Goal: Information Seeking & Learning: Find specific page/section

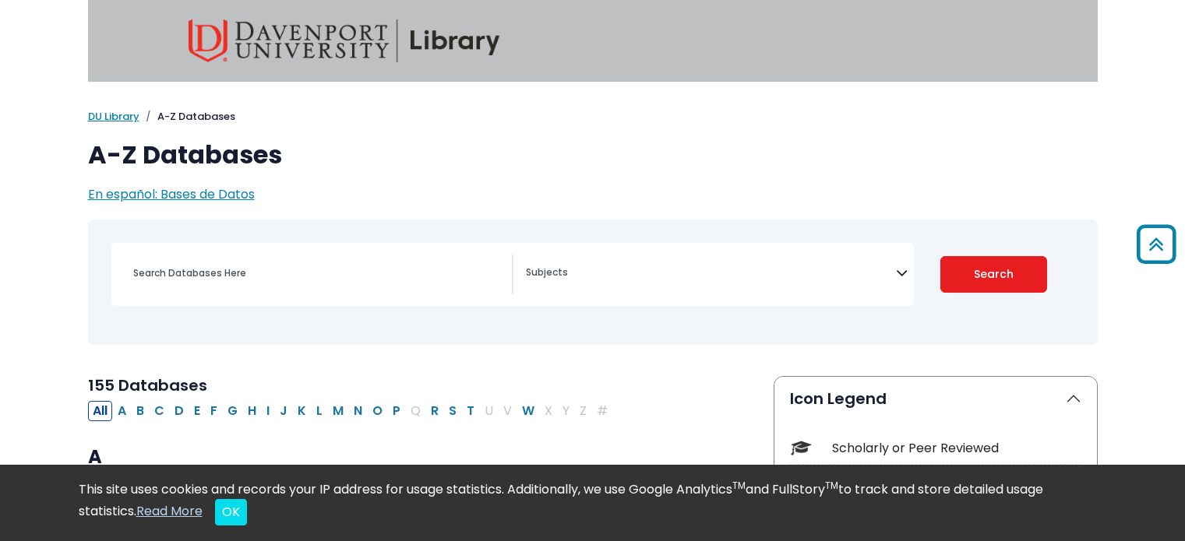
select select "Database Subject Filter"
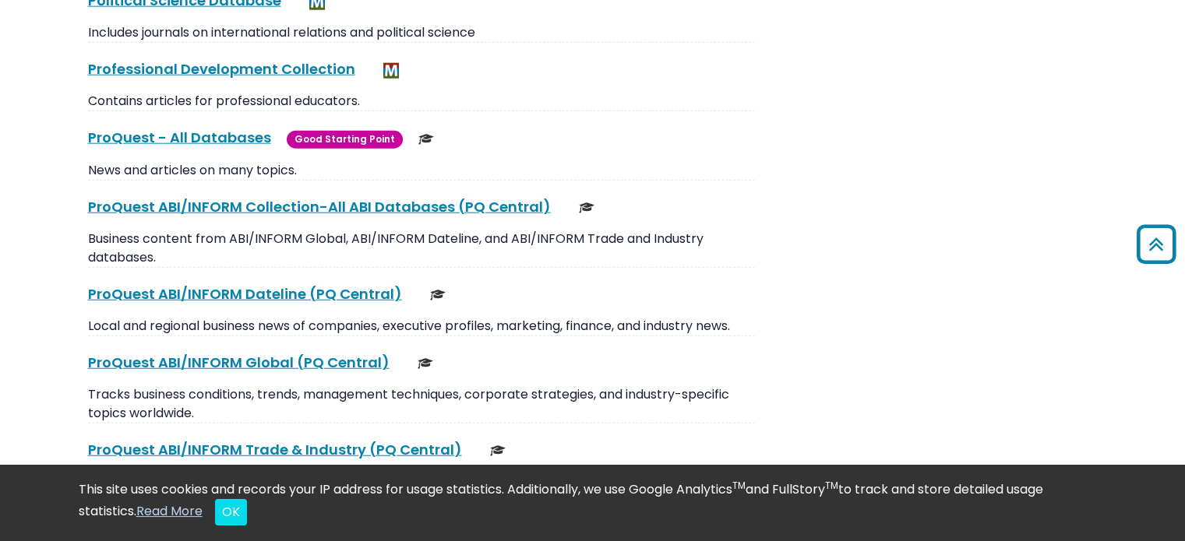
scroll to position [9861, 0]
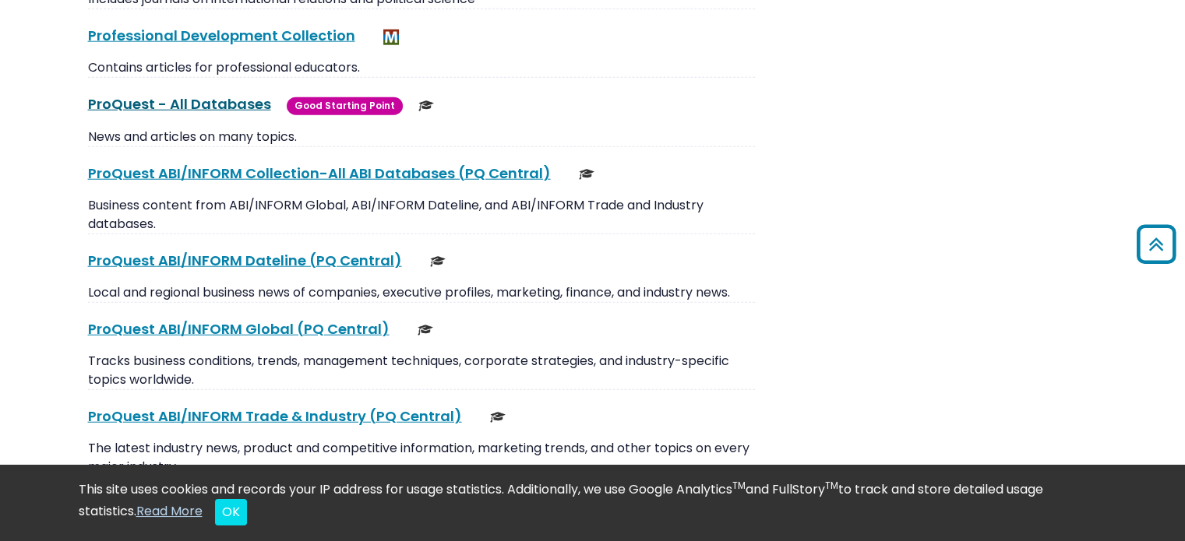
click at [123, 94] on link "ProQuest - All Databases This link opens in a new window" at bounding box center [179, 103] width 183 height 19
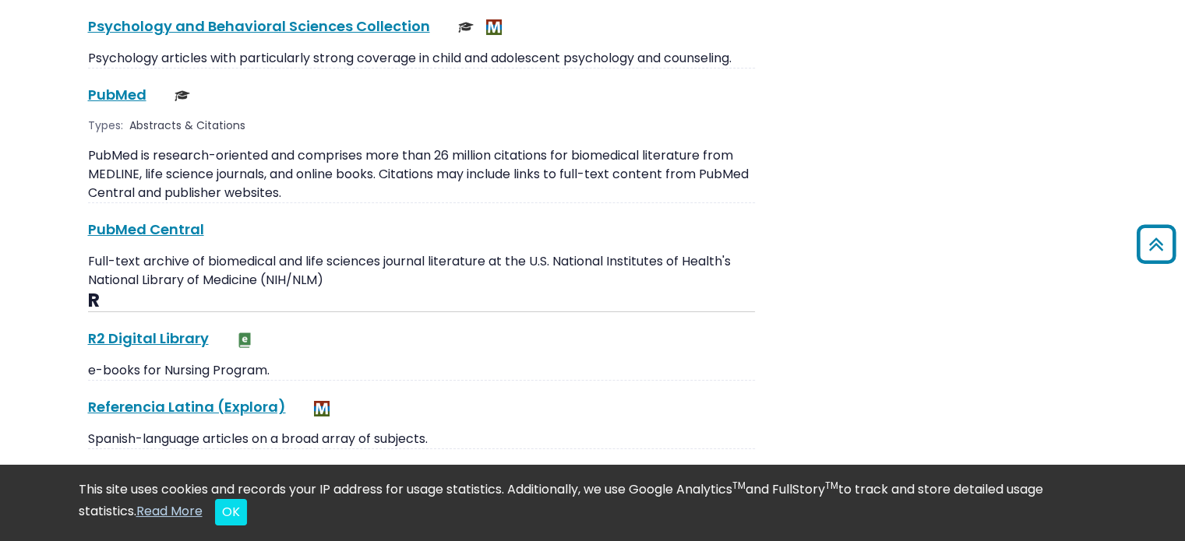
scroll to position [11341, 0]
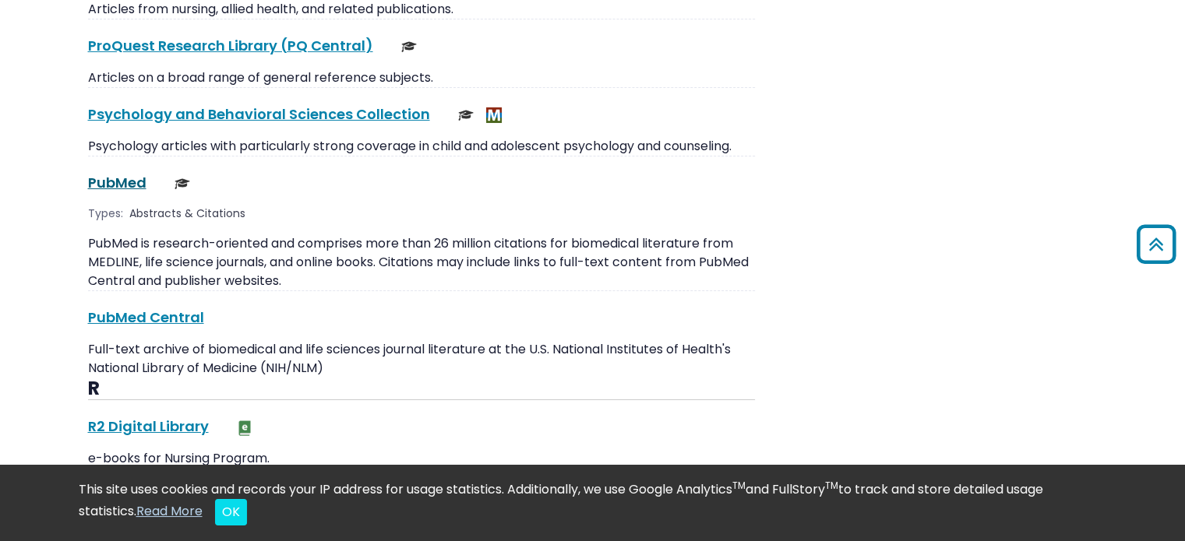
click at [104, 173] on link "PubMed This link opens in a new window" at bounding box center [117, 182] width 58 height 19
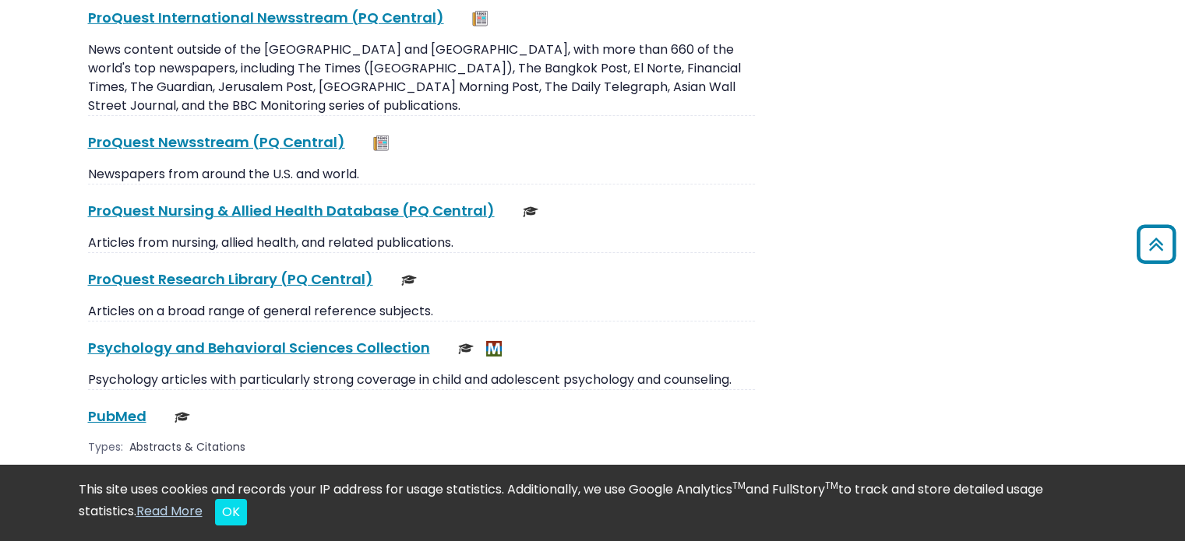
scroll to position [11185, 0]
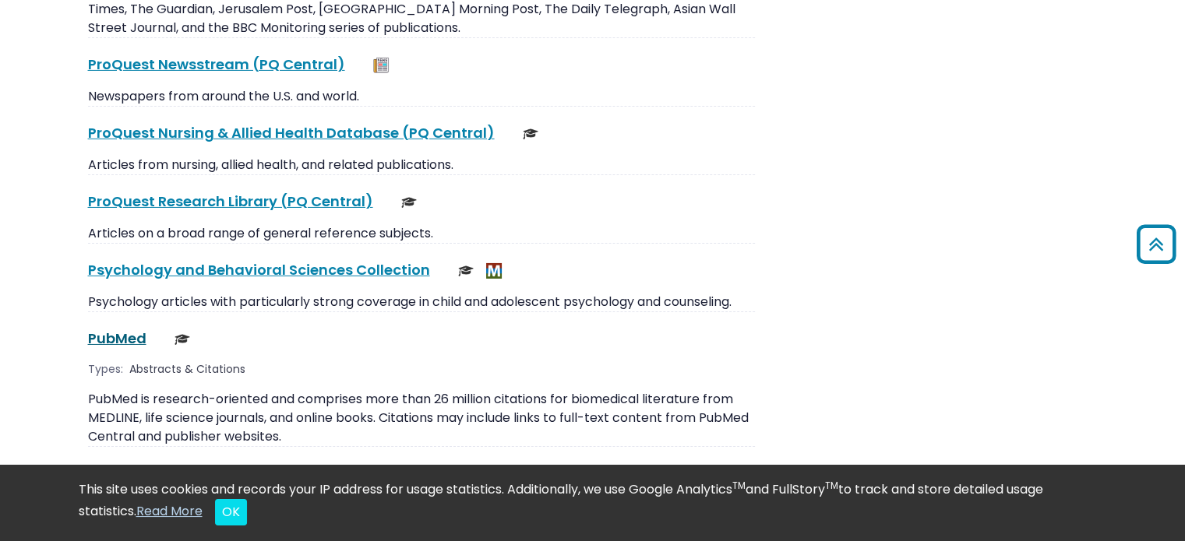
click at [133, 329] on link "PubMed This link opens in a new window" at bounding box center [117, 338] width 58 height 19
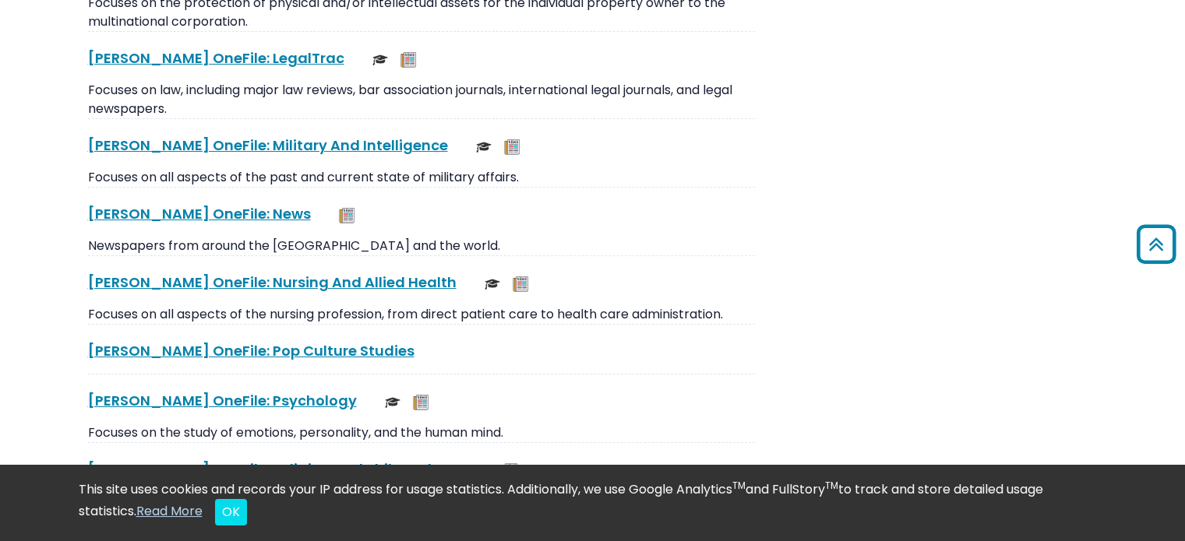
scroll to position [0, 0]
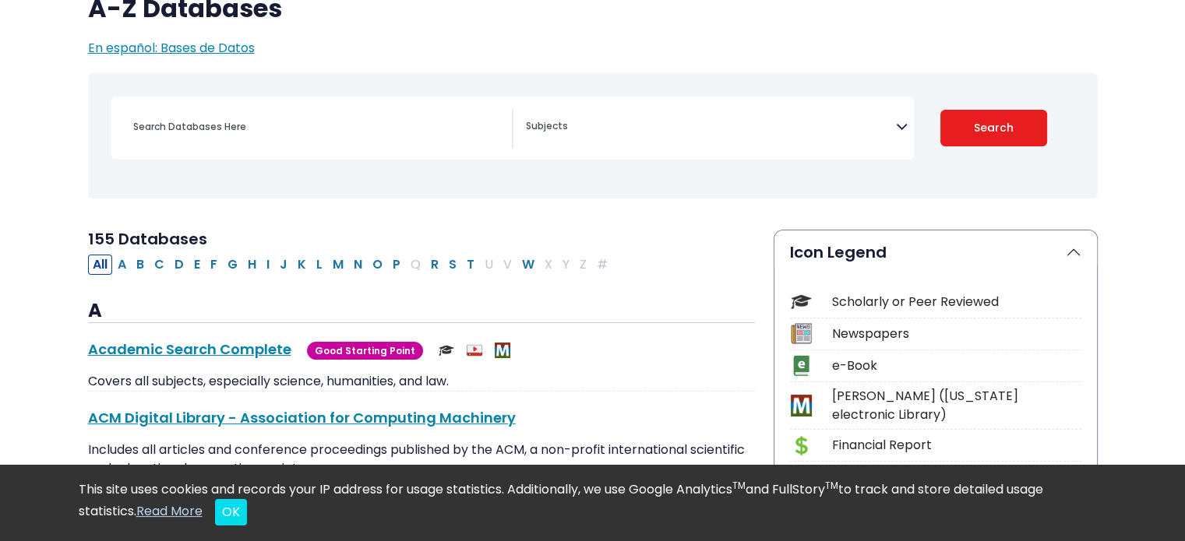
scroll to position [156, 0]
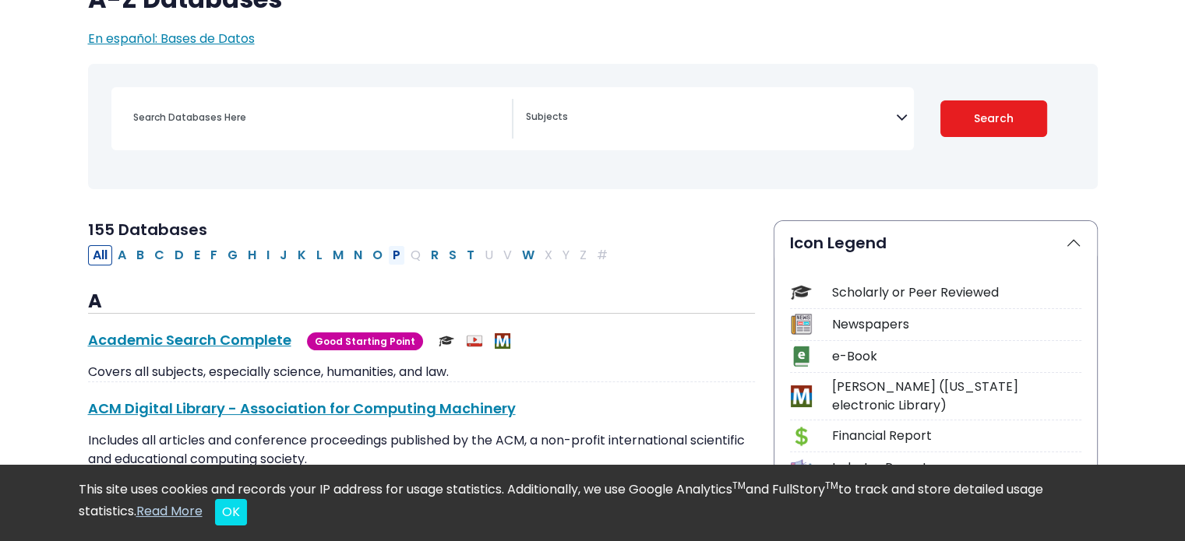
click at [396, 253] on button "P" at bounding box center [396, 255] width 17 height 20
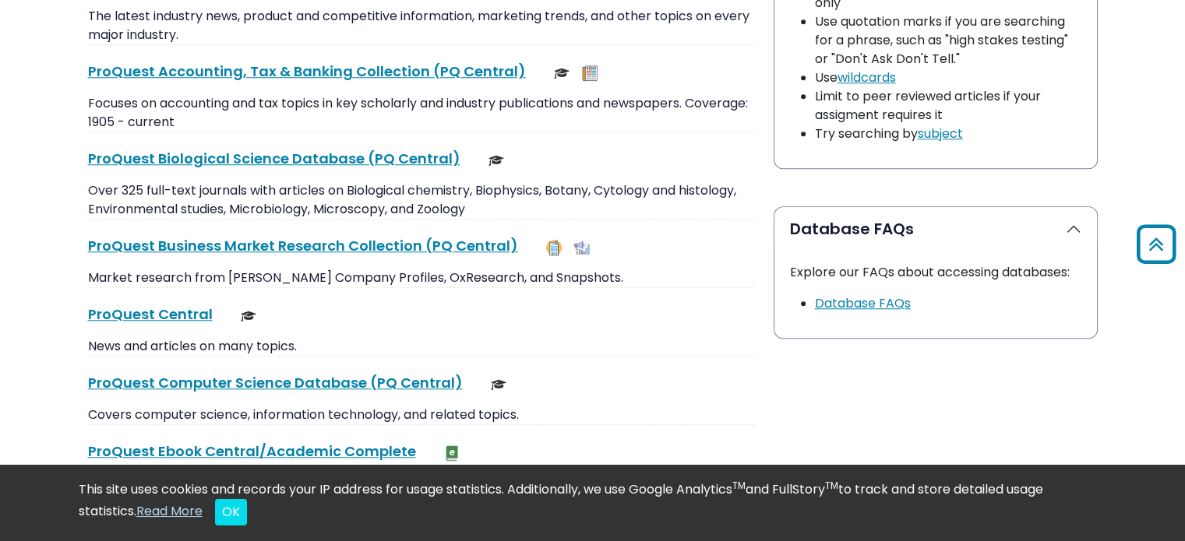
scroll to position [1558, 0]
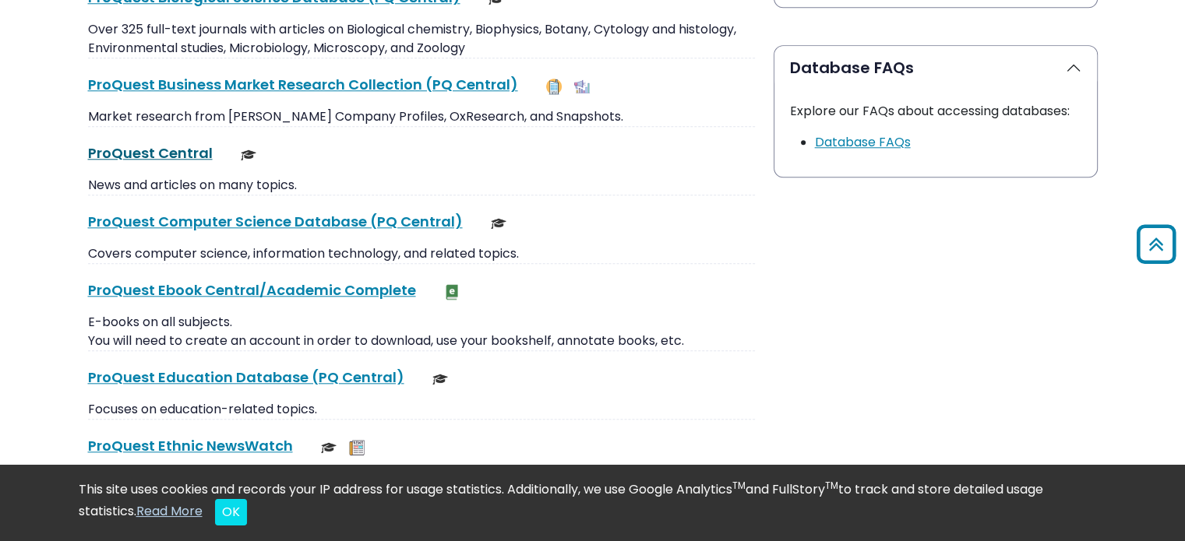
click at [164, 158] on link "ProQuest Central This link opens in a new window" at bounding box center [150, 152] width 125 height 19
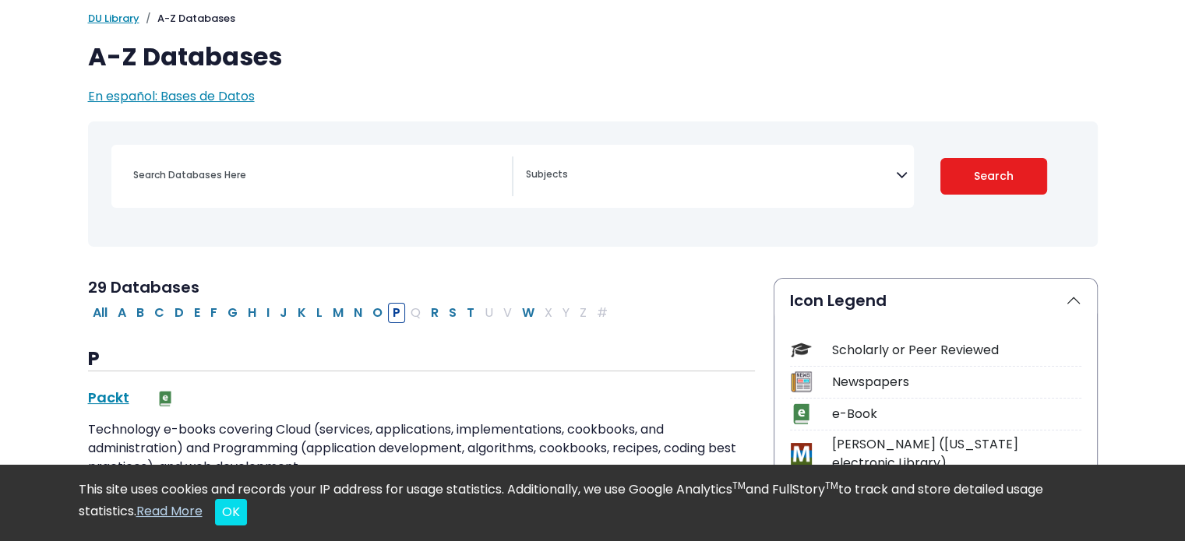
scroll to position [234, 0]
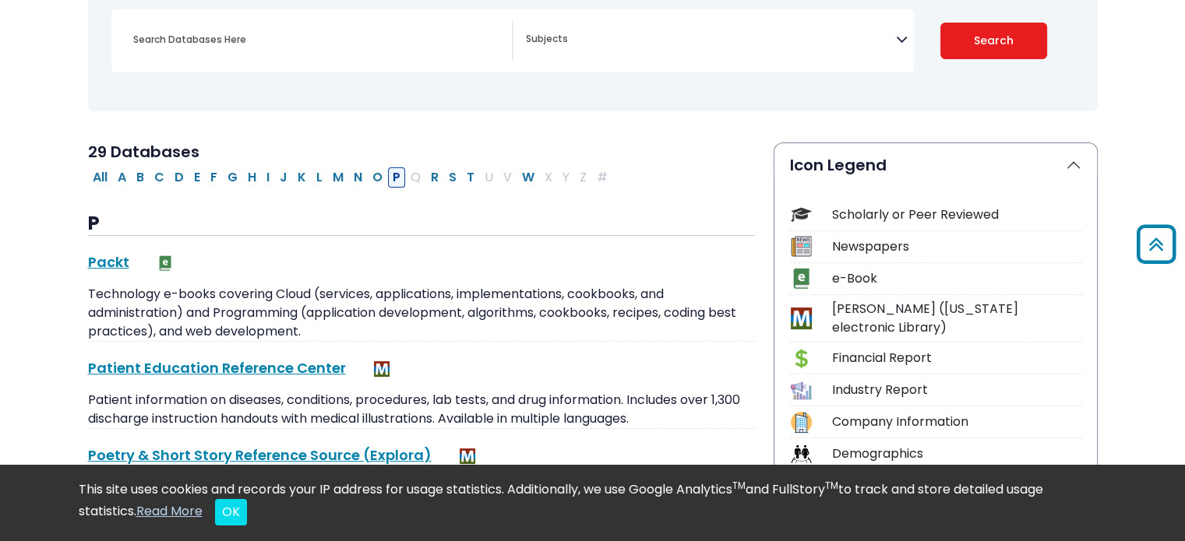
click at [389, 175] on button "P" at bounding box center [396, 177] width 17 height 20
select select "Database Subject Filter"
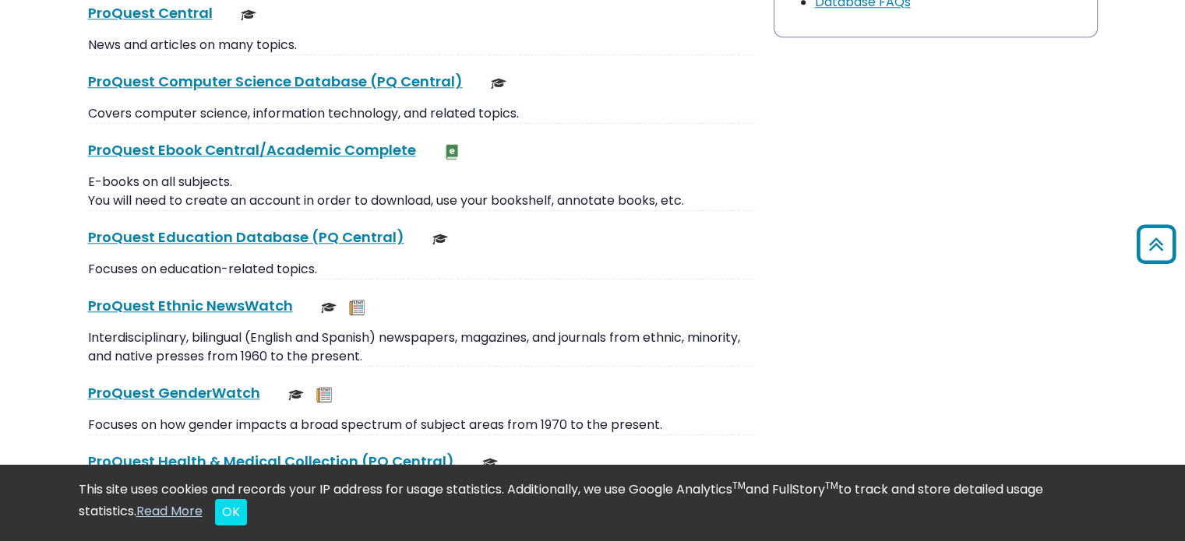
scroll to position [1636, 0]
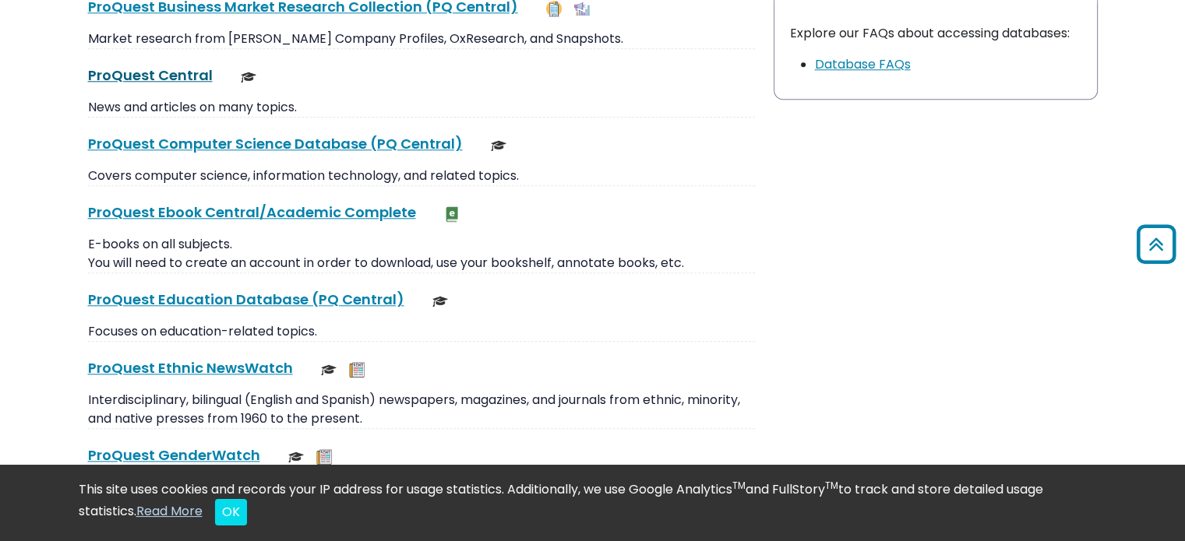
click at [167, 72] on link "ProQuest Central This link opens in a new window" at bounding box center [150, 74] width 125 height 19
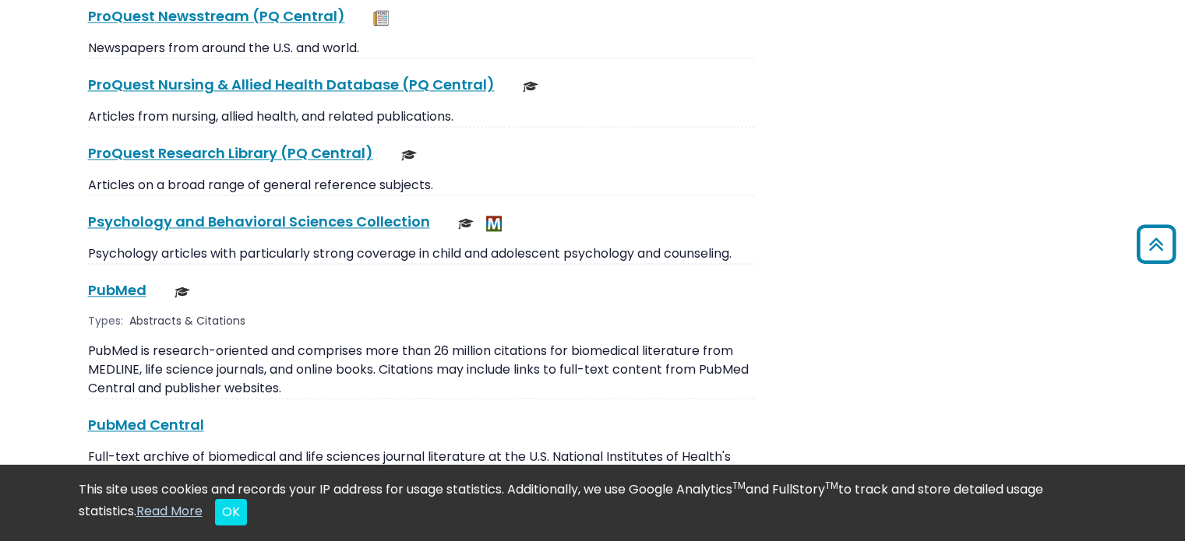
scroll to position [2415, 0]
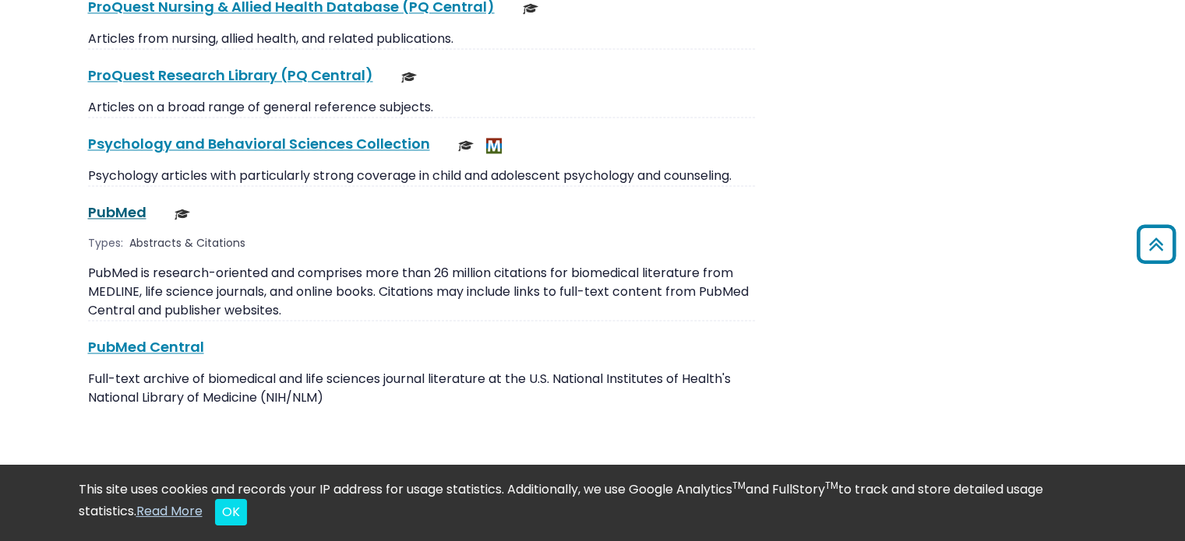
click at [119, 203] on link "PubMed This link opens in a new window" at bounding box center [117, 212] width 58 height 19
